Goal: Information Seeking & Learning: Stay updated

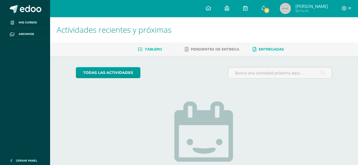
click at [152, 53] on link "Tablero" at bounding box center [150, 49] width 24 height 9
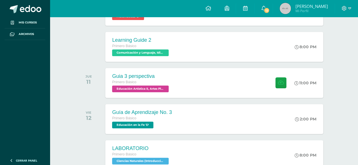
scroll to position [116, 0]
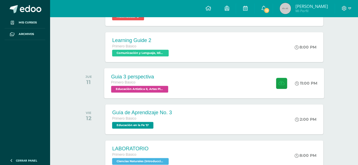
click at [190, 70] on div "Guia 3 perspectiva Primero Básico Educación Artística II, Artes Plásticas 'D' 1…" at bounding box center [214, 83] width 220 height 30
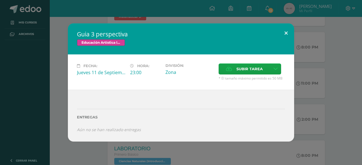
click at [281, 32] on button at bounding box center [286, 32] width 16 height 19
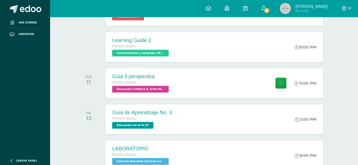
click at [270, 9] on span "12" at bounding box center [266, 10] width 6 height 6
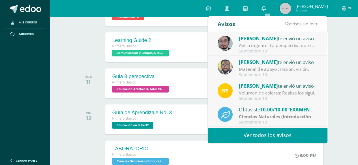
scroll to position [6, 0]
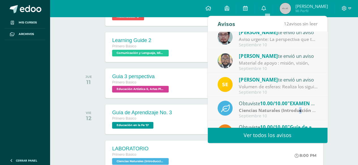
click at [300, 109] on strong "Ciencias Naturales (Introducción a la Biología)" at bounding box center [289, 110] width 101 height 6
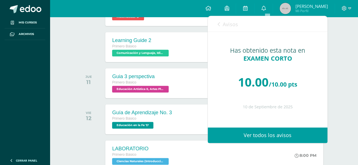
drag, startPoint x: 217, startPoint y: 24, endPoint x: 225, endPoint y: 35, distance: 14.0
click at [217, 25] on div "Avisos 11 avisos sin leer Avisos" at bounding box center [268, 24] width 120 height 16
click at [222, 29] on link "Avisos" at bounding box center [228, 24] width 20 height 16
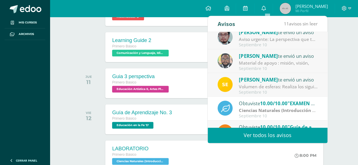
click at [321, 65] on div "[PERSON_NAME] te envió un aviso Material de apoyo : misión, visión, [DATE]" at bounding box center [268, 62] width 120 height 24
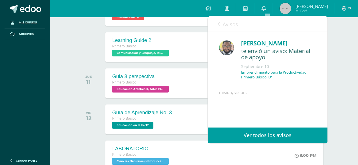
drag, startPoint x: 216, startPoint y: 24, endPoint x: 222, endPoint y: 29, distance: 7.6
click at [216, 24] on div "Avisos 10 avisos sin leer Avisos" at bounding box center [268, 24] width 120 height 16
click at [225, 23] on span "Avisos" at bounding box center [230, 24] width 15 height 7
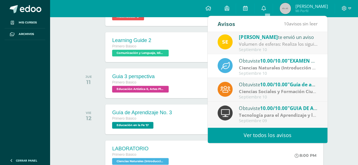
scroll to position [47, 0]
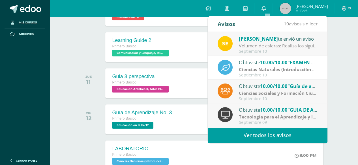
click at [279, 132] on link "Ver todos los avisos" at bounding box center [268, 136] width 120 height 16
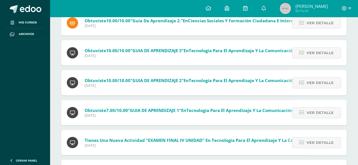
scroll to position [228, 0]
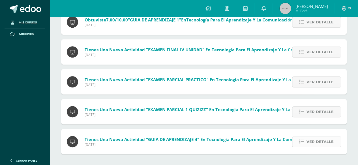
click at [321, 137] on div "Ver detalle" at bounding box center [314, 141] width 63 height 25
click at [313, 144] on span "Ver detalle" at bounding box center [319, 142] width 27 height 10
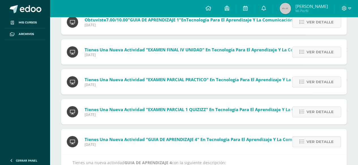
click at [313, 144] on span "Ver detalle" at bounding box center [319, 142] width 27 height 10
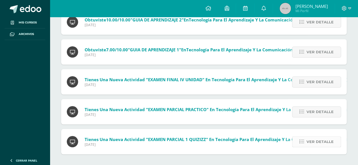
click at [313, 144] on span "Ver detalle" at bounding box center [319, 142] width 27 height 10
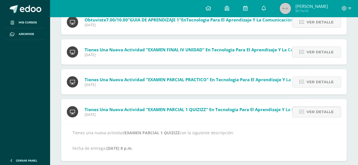
click at [313, 120] on div "Ver detalle" at bounding box center [314, 111] width 63 height 25
click at [313, 117] on div "Ver detalle" at bounding box center [314, 111] width 63 height 25
click at [312, 109] on span "Ver detalle" at bounding box center [319, 112] width 27 height 10
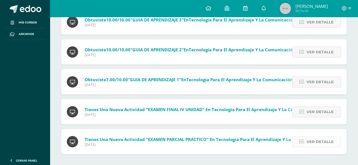
click at [316, 139] on span "Ver detalle" at bounding box center [319, 142] width 27 height 10
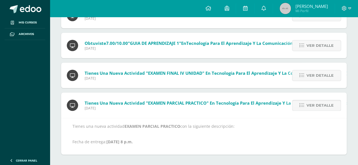
click at [308, 109] on span "Ver detalle" at bounding box center [319, 105] width 27 height 10
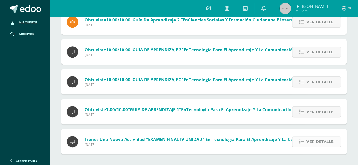
click at [299, 139] on link "Ver detalle" at bounding box center [316, 142] width 49 height 11
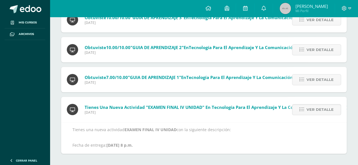
scroll to position [174, 0]
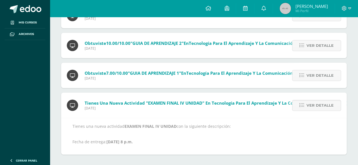
click at [301, 116] on div "Ver detalle" at bounding box center [314, 105] width 63 height 25
click at [302, 104] on link "Ver detalle" at bounding box center [316, 105] width 49 height 11
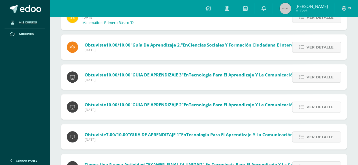
click at [301, 108] on icon at bounding box center [301, 107] width 5 height 5
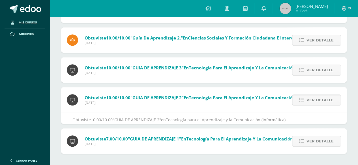
scroll to position [126, 0]
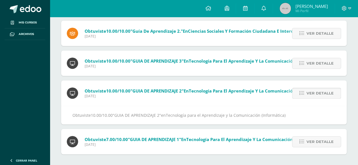
click at [318, 88] on link "Ver detalle" at bounding box center [316, 93] width 49 height 11
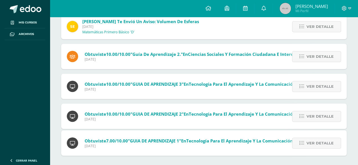
click at [316, 98] on div "Oscar Paz te envió un aviso: Aviso urgente Miércoles 10 de Septiembre de 2025 E…" at bounding box center [203, 70] width 285 height 172
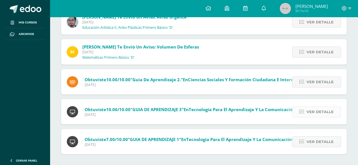
click at [308, 113] on span "Ver detalle" at bounding box center [319, 112] width 27 height 10
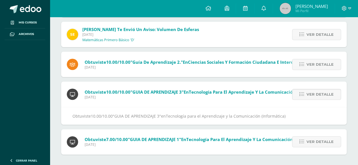
scroll to position [96, 0]
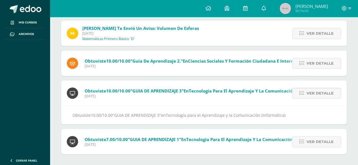
click at [307, 102] on div "Ver detalle" at bounding box center [314, 93] width 63 height 25
click at [312, 98] on span "Ver detalle" at bounding box center [319, 93] width 27 height 10
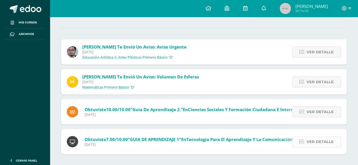
click at [309, 139] on span "Ver detalle" at bounding box center [319, 142] width 27 height 10
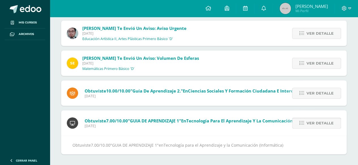
click at [309, 120] on span "Ver detalle" at bounding box center [319, 123] width 27 height 10
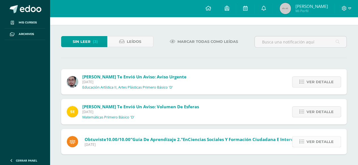
click at [307, 139] on span "Ver detalle" at bounding box center [319, 142] width 27 height 10
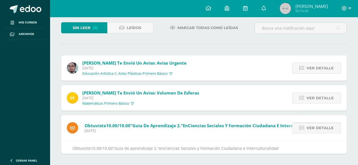
scroll to position [36, 0]
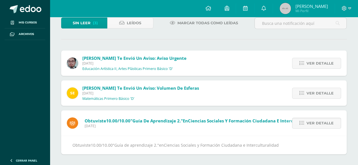
click at [310, 129] on div "Ver detalle" at bounding box center [314, 123] width 63 height 25
click at [311, 124] on span "Ver detalle" at bounding box center [319, 123] width 27 height 10
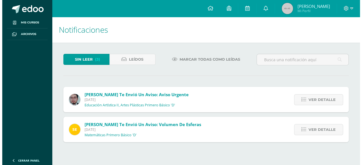
scroll to position [0, 0]
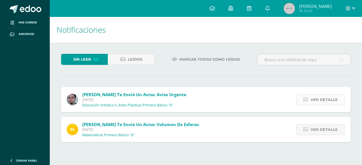
click at [324, 102] on span "Ver detalle" at bounding box center [324, 100] width 27 height 10
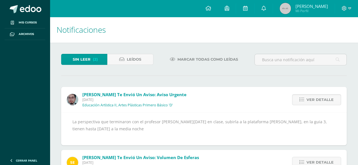
drag, startPoint x: 98, startPoint y: 131, endPoint x: 175, endPoint y: 128, distance: 77.8
click at [171, 127] on div "La perspectiva que terminaron con el profesor Ismael hoy en clase, subirla a la…" at bounding box center [203, 129] width 263 height 21
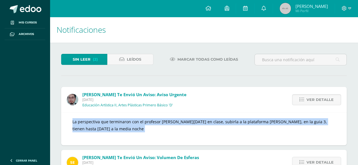
drag, startPoint x: 175, startPoint y: 128, endPoint x: 183, endPoint y: 139, distance: 13.4
click at [183, 139] on div "La perspectiva que terminaron con el profesor Ismael hoy en clase, subirla a la…" at bounding box center [203, 129] width 263 height 21
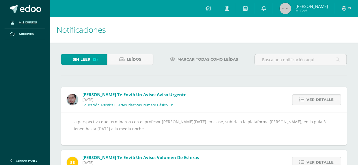
click at [315, 101] on span "Ver detalle" at bounding box center [319, 100] width 27 height 10
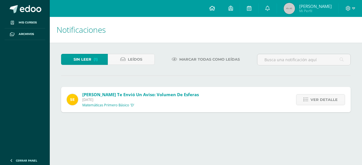
click at [212, 7] on link at bounding box center [212, 8] width 19 height 17
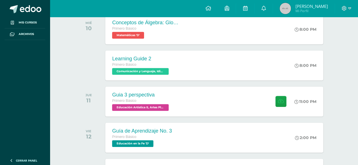
scroll to position [99, 0]
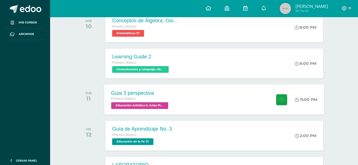
click at [193, 98] on div "Guia 3 perspectiva Primero Básico Educación Artística II, Artes Plásticas 'D' 1…" at bounding box center [214, 100] width 220 height 30
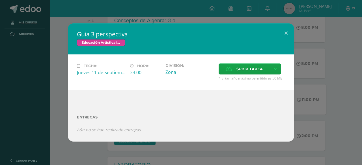
click at [313, 111] on div "Guia 3 perspectiva Educación Artística II, Artes Plásticas Fecha: [DATE] Hora: …" at bounding box center [181, 82] width 358 height 118
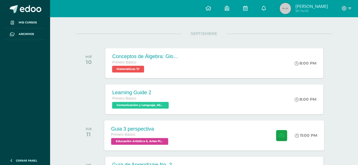
scroll to position [0, 0]
